Goal: Check status: Check status

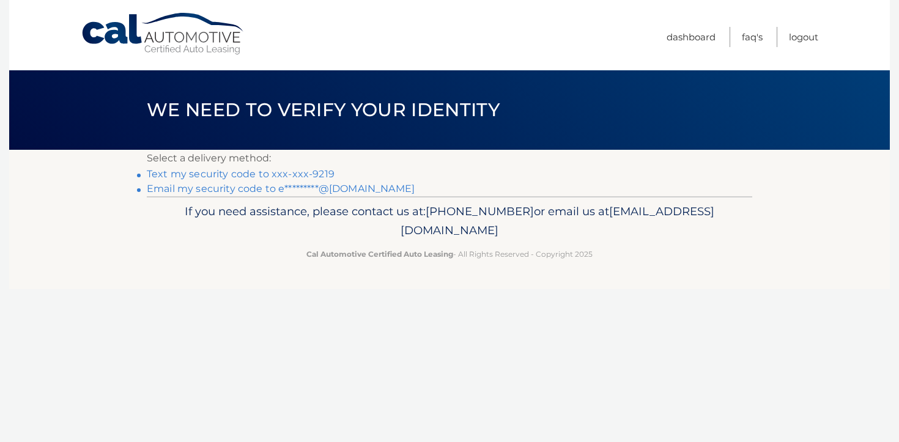
click at [308, 172] on link "Text my security code to xxx-xxx-9219" at bounding box center [241, 174] width 188 height 12
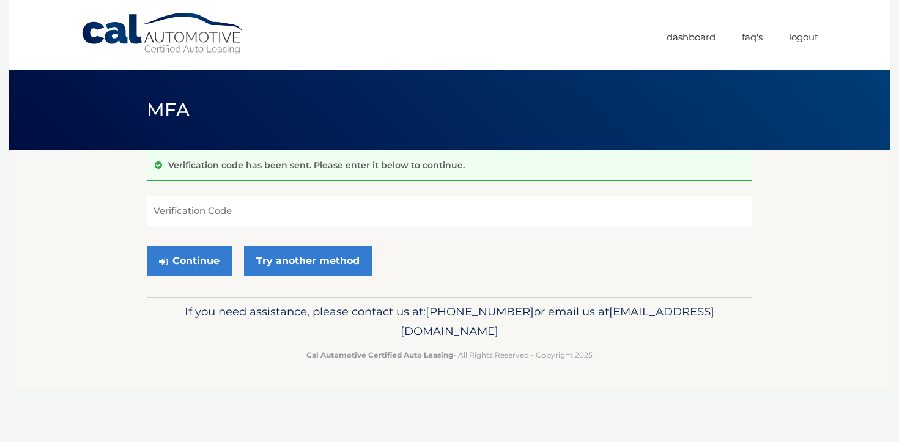
click at [292, 203] on input "Verification Code" at bounding box center [449, 211] width 605 height 31
click at [285, 210] on input "Verification Code" at bounding box center [449, 211] width 605 height 31
type input "354607"
click at [212, 265] on button "Continue" at bounding box center [189, 261] width 85 height 31
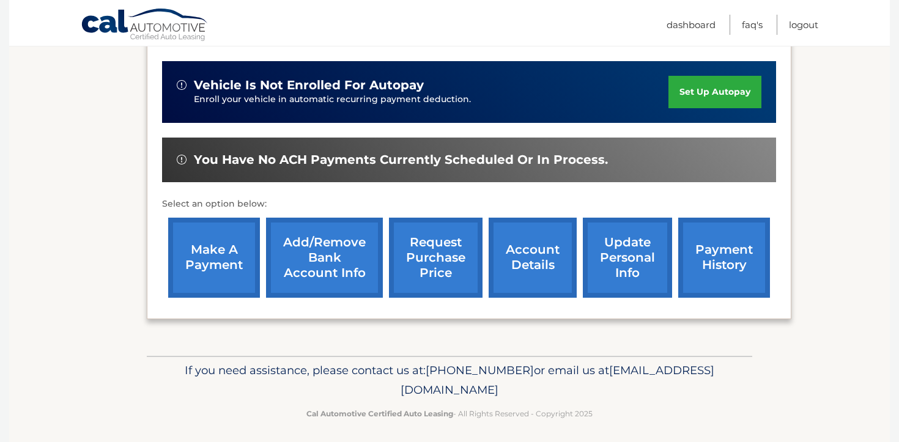
scroll to position [391, 0]
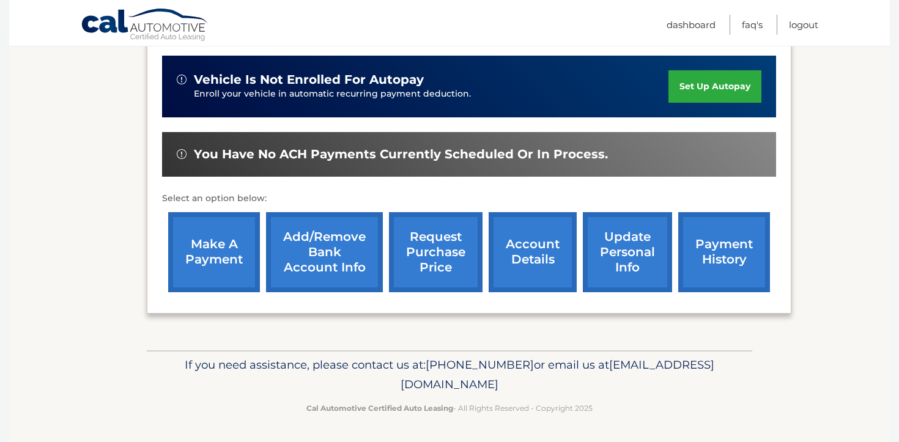
click at [534, 264] on link "account details" at bounding box center [533, 252] width 88 height 80
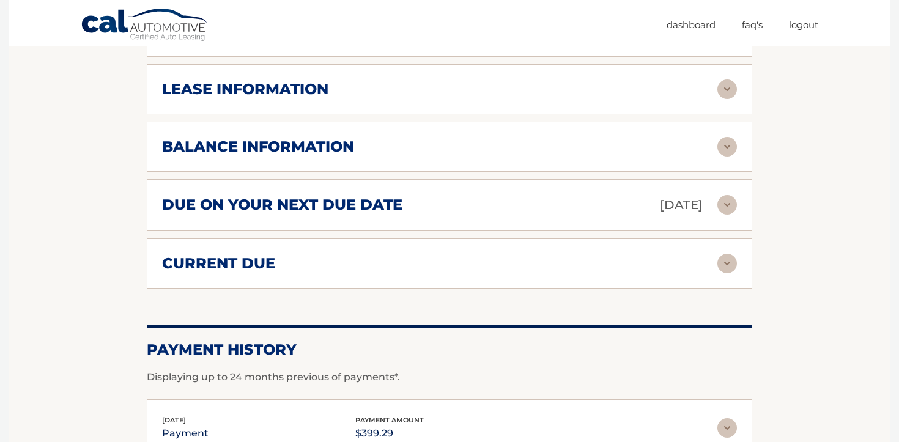
scroll to position [601, 0]
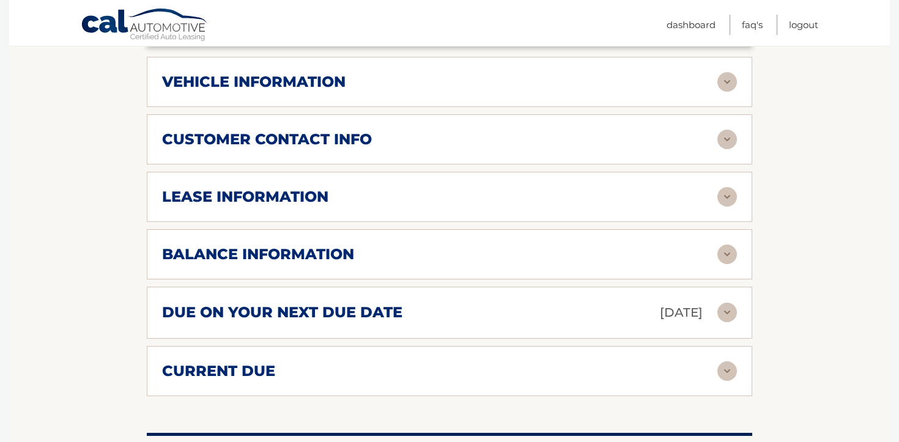
click at [524, 260] on div "balance information" at bounding box center [439, 254] width 555 height 18
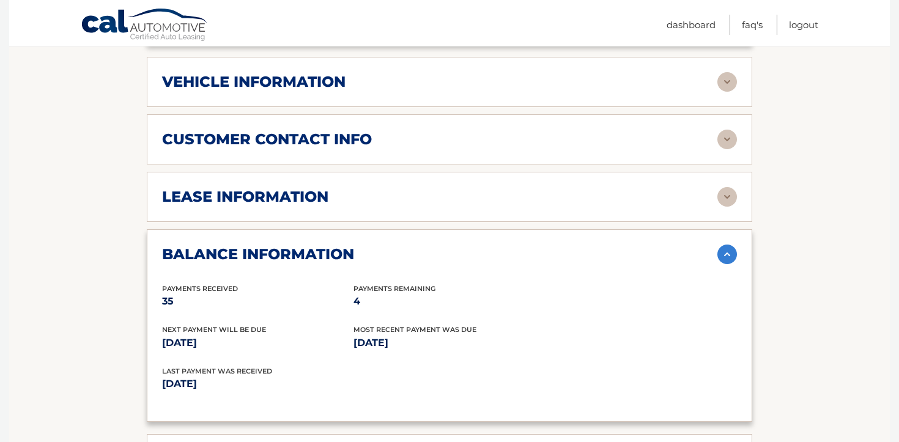
click at [580, 174] on div "lease information Contract Start Date Dec 01, 2022 Term 39 Maturity Date Mar 01…" at bounding box center [449, 197] width 605 height 50
click at [723, 194] on img at bounding box center [727, 197] width 20 height 20
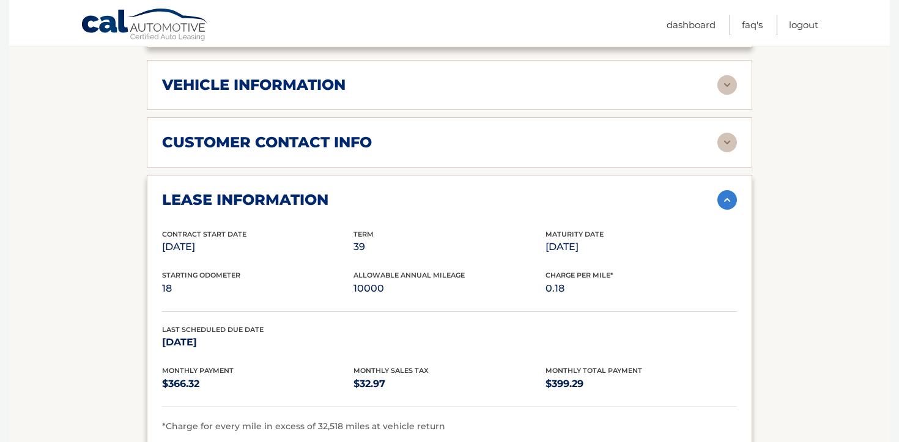
scroll to position [587, 0]
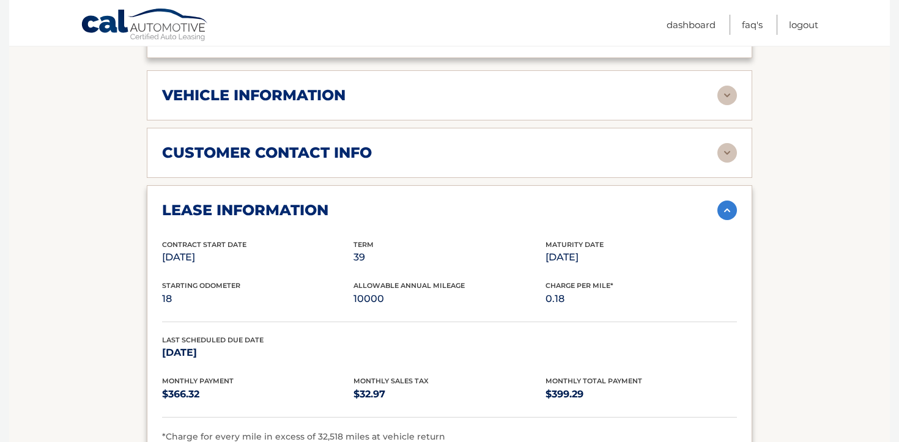
click at [730, 157] on img at bounding box center [727, 153] width 20 height 20
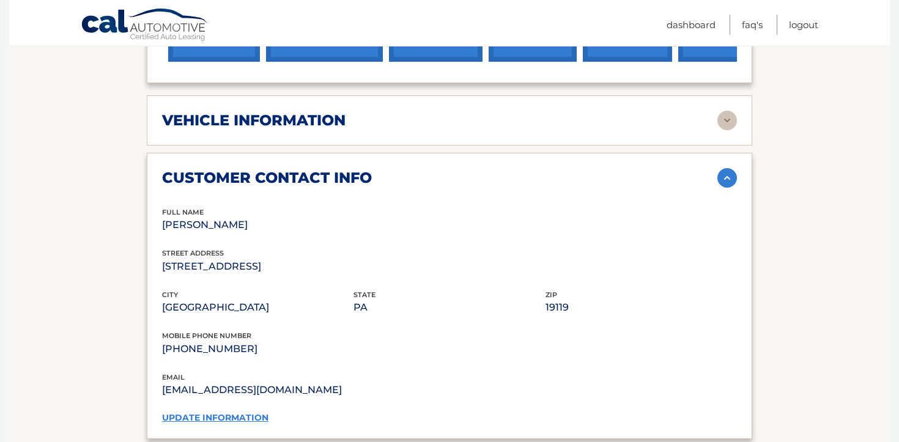
scroll to position [532, 0]
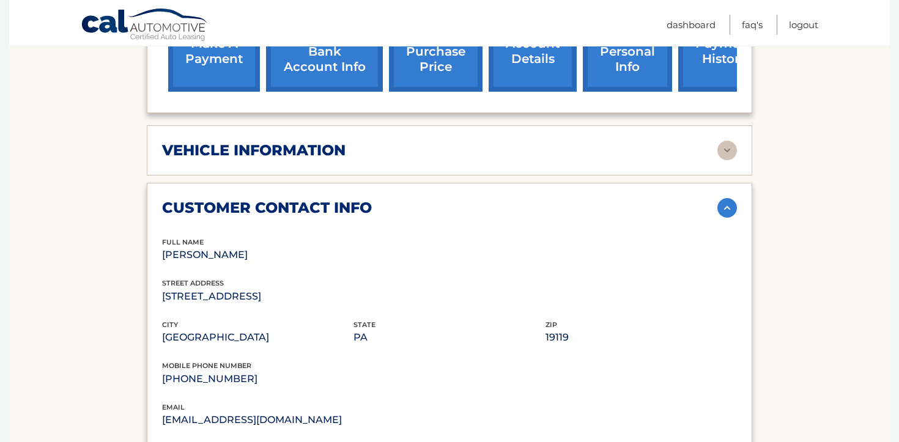
click at [725, 153] on img at bounding box center [727, 151] width 20 height 20
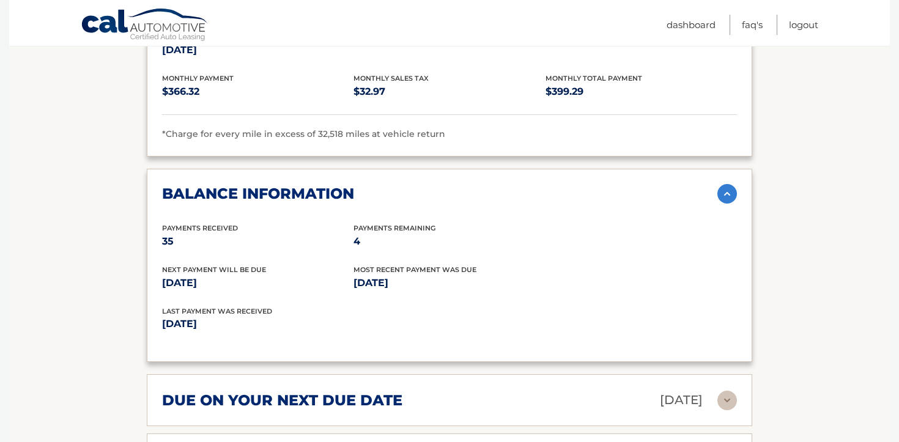
scroll to position [1446, 0]
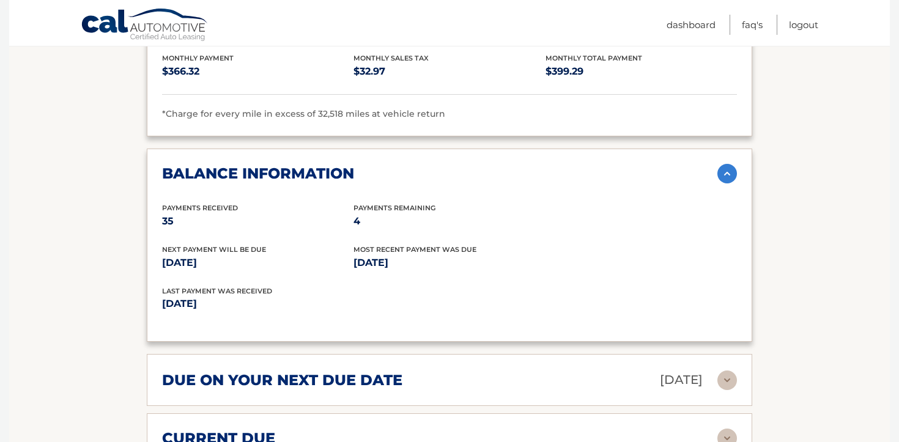
click at [725, 169] on img at bounding box center [727, 174] width 20 height 20
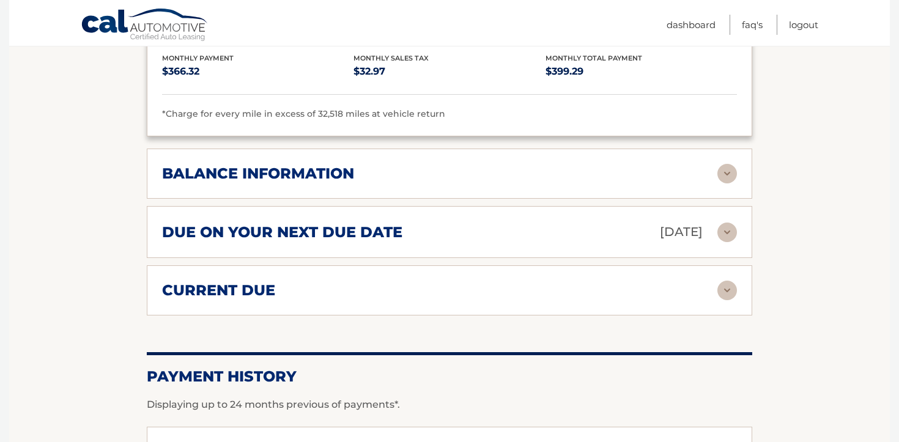
click at [719, 232] on img at bounding box center [727, 233] width 20 height 20
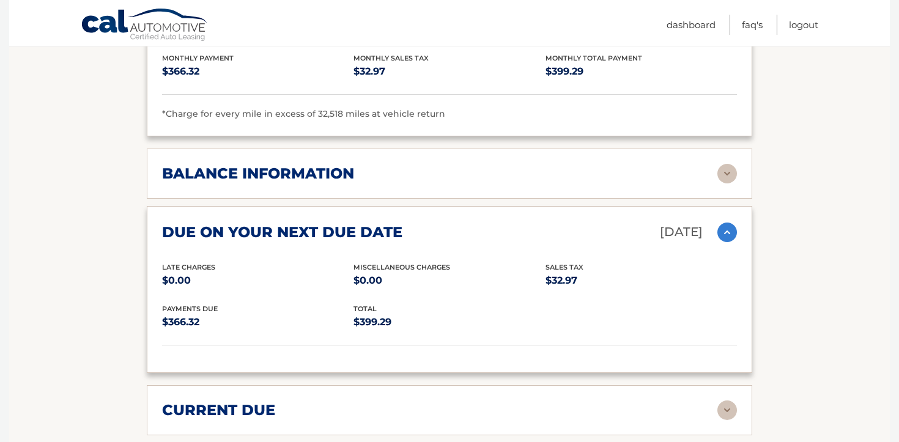
click at [719, 232] on img at bounding box center [727, 233] width 20 height 20
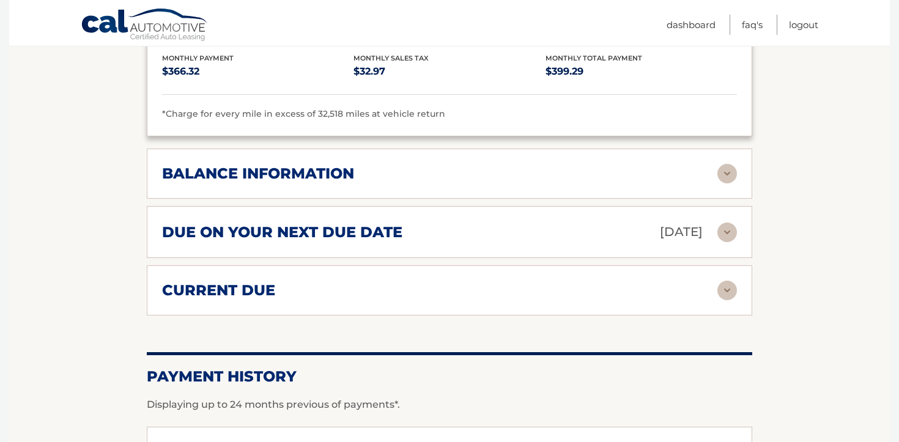
click at [719, 232] on img at bounding box center [727, 233] width 20 height 20
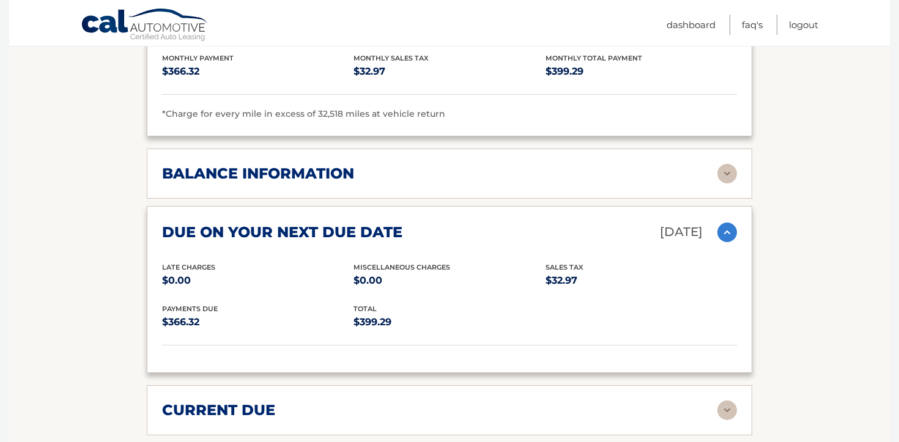
click at [719, 232] on img at bounding box center [727, 233] width 20 height 20
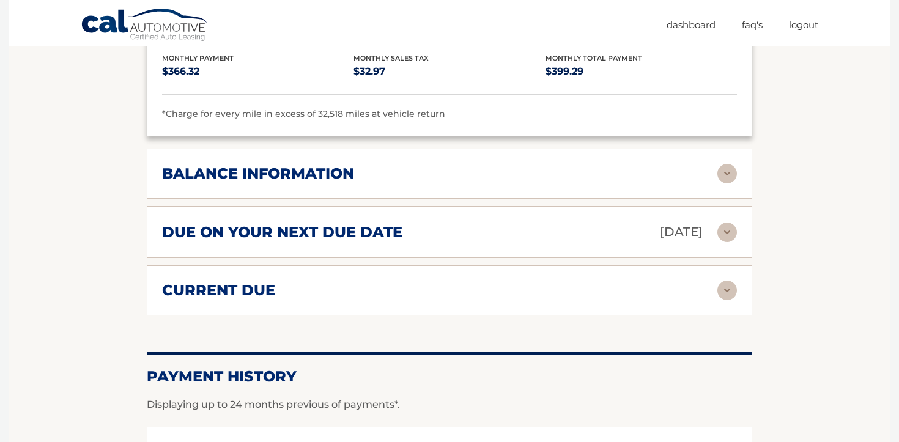
click at [728, 231] on img at bounding box center [727, 233] width 20 height 20
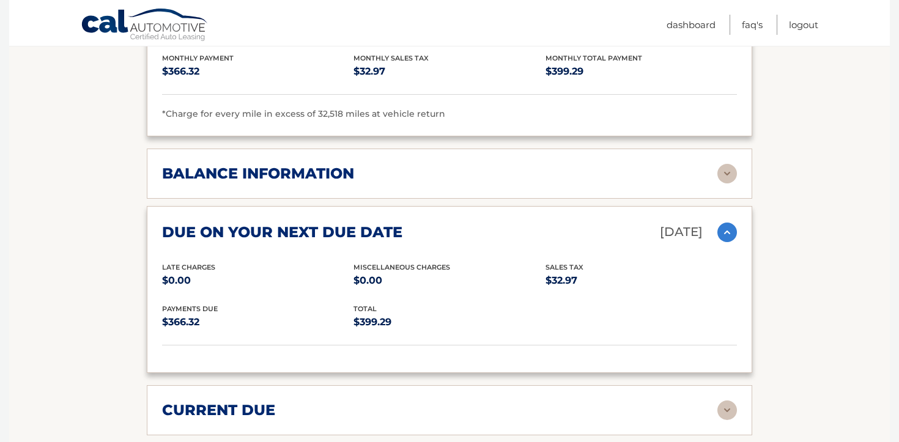
click at [728, 231] on img at bounding box center [727, 233] width 20 height 20
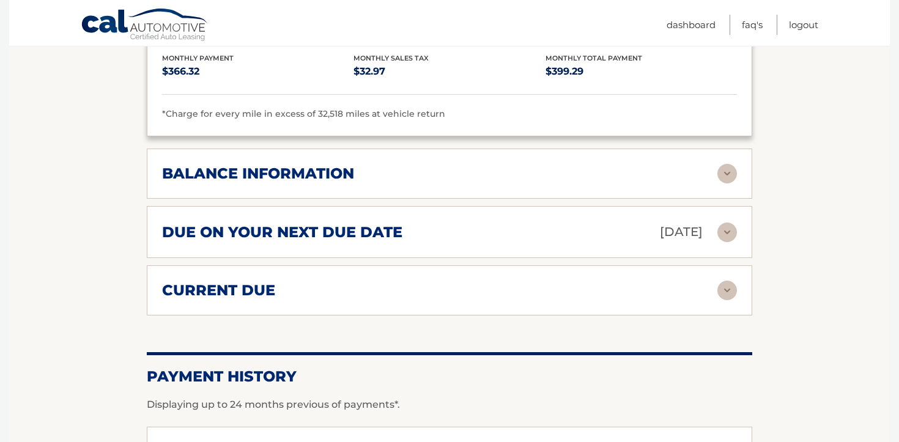
click at [720, 290] on img at bounding box center [727, 291] width 20 height 20
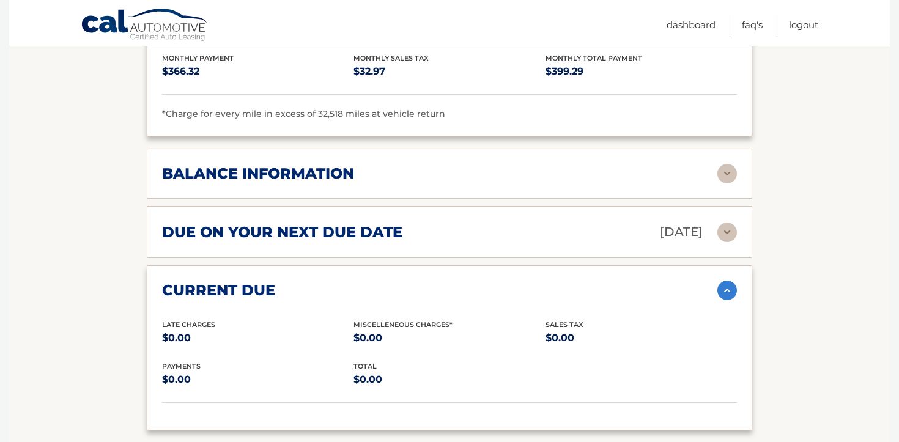
click at [720, 290] on img at bounding box center [727, 291] width 20 height 20
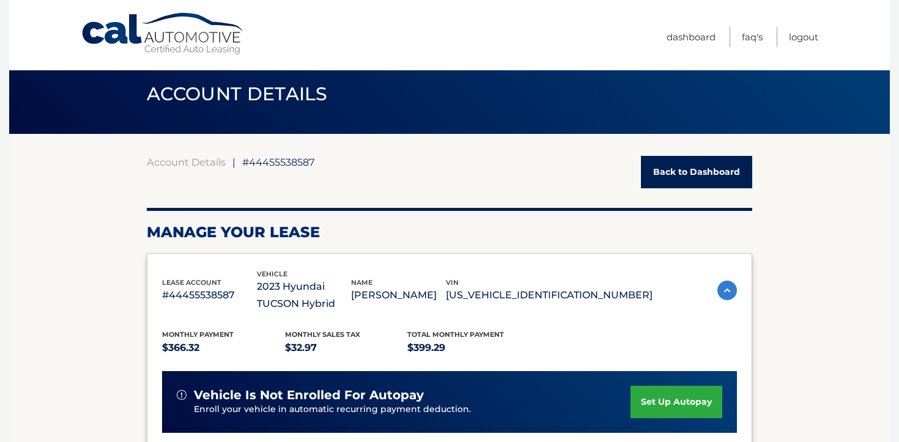
scroll to position [0, 0]
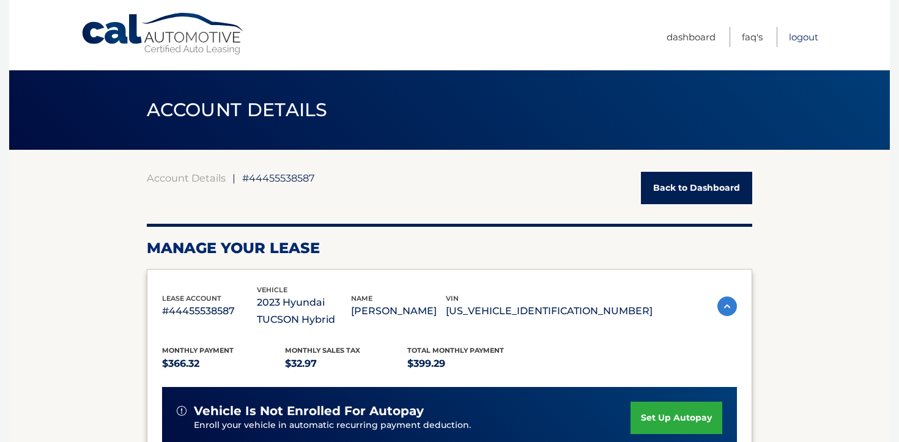
click at [803, 40] on link "Logout" at bounding box center [803, 37] width 29 height 20
